Goal: Information Seeking & Learning: Learn about a topic

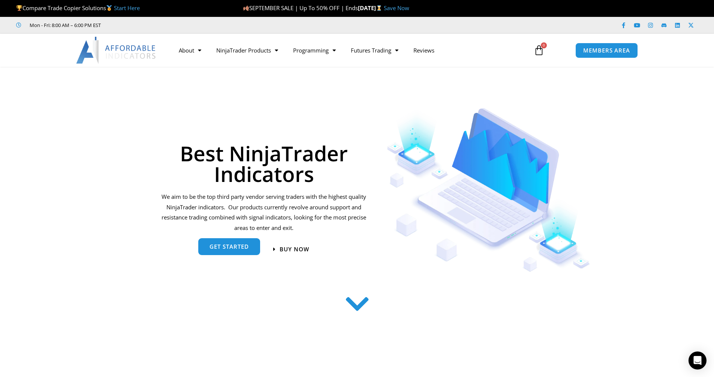
click at [223, 247] on span "get started" at bounding box center [229, 247] width 39 height 6
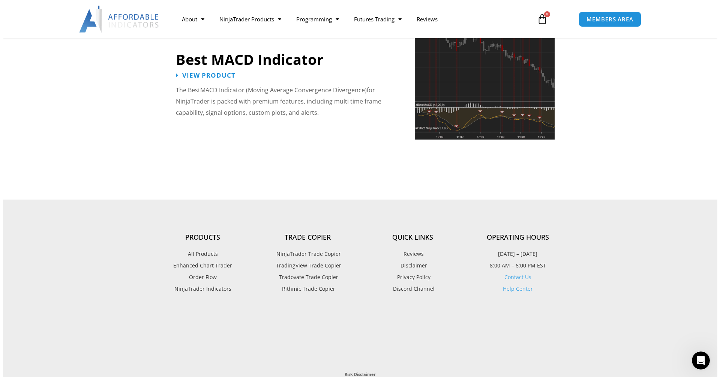
scroll to position [1728, 0]
